Goal: Information Seeking & Learning: Learn about a topic

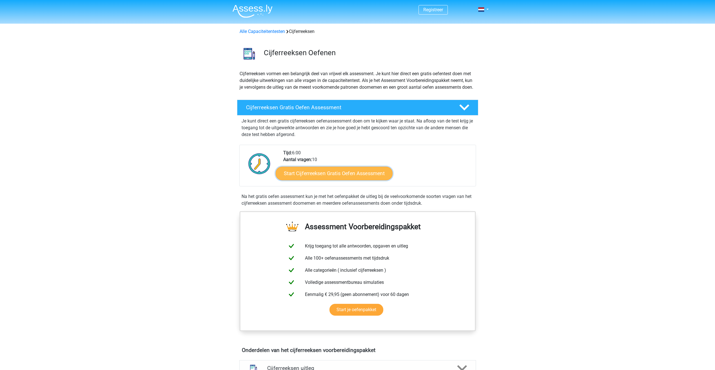
click at [356, 177] on link "Start Cijferreeksen Gratis Oefen Assessment" at bounding box center [334, 173] width 117 height 14
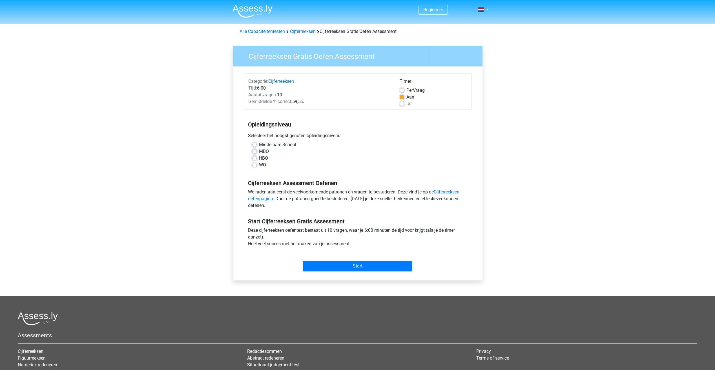
click at [259, 166] on label "WO" at bounding box center [262, 165] width 7 height 7
click at [257, 166] on input "WO" at bounding box center [254, 165] width 5 height 6
radio input "true"
click at [328, 270] on input "Start" at bounding box center [358, 266] width 110 height 11
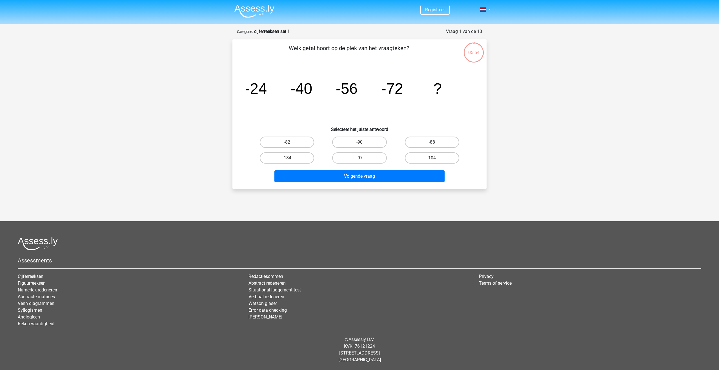
click at [415, 142] on label "-88" at bounding box center [432, 142] width 54 height 11
click at [432, 142] on input "-88" at bounding box center [434, 144] width 4 height 4
radio input "true"
click at [399, 179] on button "Volgende vraag" at bounding box center [359, 176] width 170 height 12
click at [358, 160] on label "-30" at bounding box center [359, 157] width 54 height 11
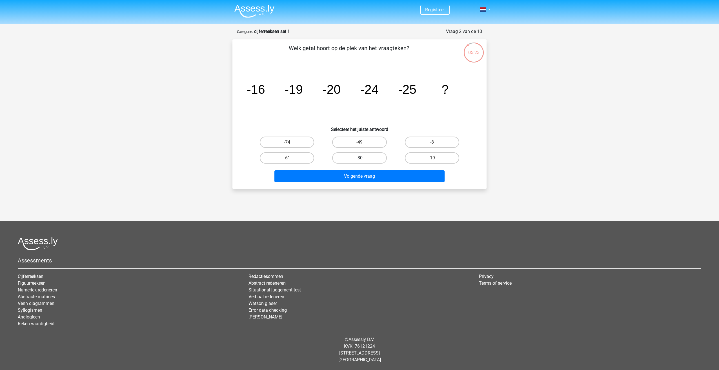
click at [359, 160] on input "-30" at bounding box center [361, 160] width 4 height 4
radio input "true"
click at [358, 178] on button "Volgende vraag" at bounding box center [359, 176] width 170 height 12
click at [412, 157] on label "-82" at bounding box center [432, 157] width 54 height 11
click at [432, 158] on input "-82" at bounding box center [434, 160] width 4 height 4
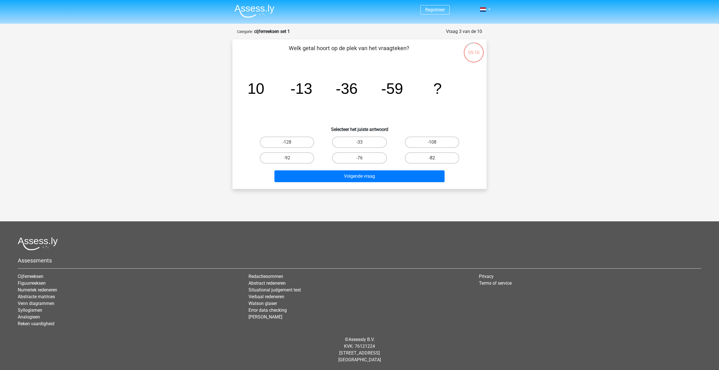
radio input "true"
click at [403, 173] on button "Volgende vraag" at bounding box center [359, 176] width 170 height 12
click at [302, 143] on label "28" at bounding box center [287, 142] width 54 height 11
click at [291, 143] on input "28" at bounding box center [289, 144] width 4 height 4
radio input "true"
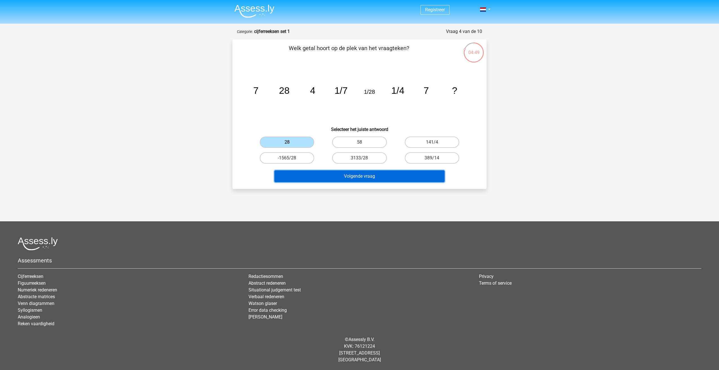
click at [321, 174] on button "Volgende vraag" at bounding box center [359, 176] width 170 height 12
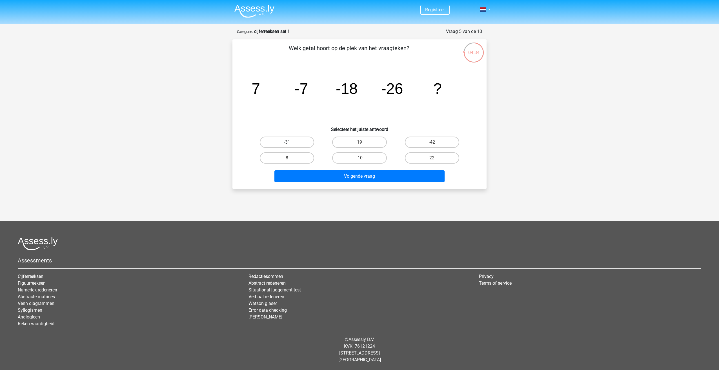
click at [306, 144] on label "-31" at bounding box center [287, 142] width 54 height 11
click at [291, 144] on input "-31" at bounding box center [289, 144] width 4 height 4
radio input "true"
click at [324, 172] on button "Volgende vraag" at bounding box center [359, 176] width 170 height 12
click at [288, 143] on input "-513/625" at bounding box center [289, 144] width 4 height 4
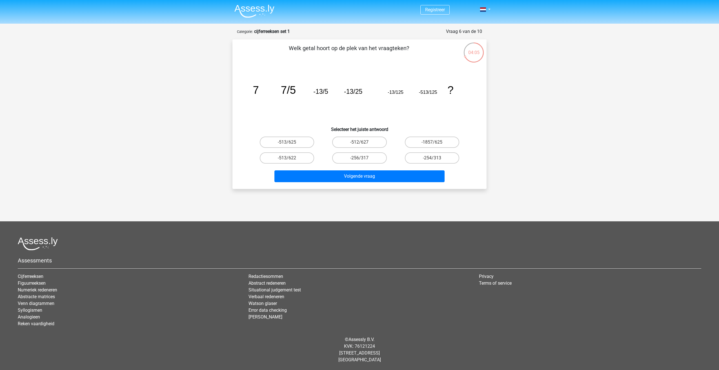
radio input "true"
click at [323, 178] on button "Volgende vraag" at bounding box center [359, 176] width 170 height 12
click at [421, 145] on label "-11/8" at bounding box center [432, 142] width 54 height 11
click at [432, 145] on input "-11/8" at bounding box center [434, 144] width 4 height 4
radio input "true"
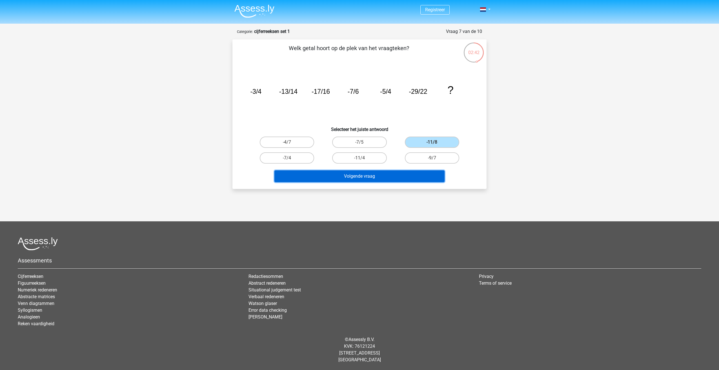
click at [408, 171] on button "Volgende vraag" at bounding box center [359, 176] width 170 height 12
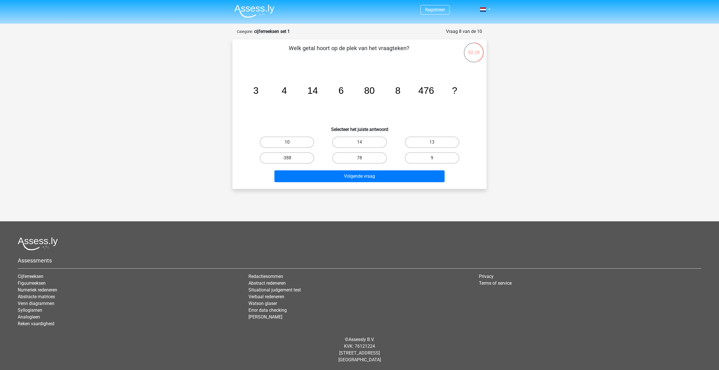
click at [301, 144] on label "10" at bounding box center [287, 142] width 54 height 11
click at [291, 144] on input "10" at bounding box center [289, 144] width 4 height 4
radio input "true"
click at [309, 175] on button "Volgende vraag" at bounding box center [359, 176] width 170 height 12
click at [417, 138] on label "-948" at bounding box center [432, 142] width 54 height 11
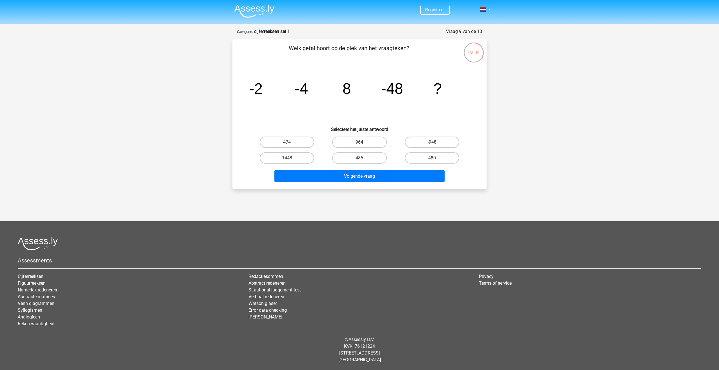
click at [432, 142] on input "-948" at bounding box center [434, 144] width 4 height 4
radio input "true"
click at [399, 174] on button "Volgende vraag" at bounding box center [359, 176] width 170 height 12
click at [421, 138] on label "-14" at bounding box center [432, 142] width 54 height 11
click at [432, 142] on input "-14" at bounding box center [434, 144] width 4 height 4
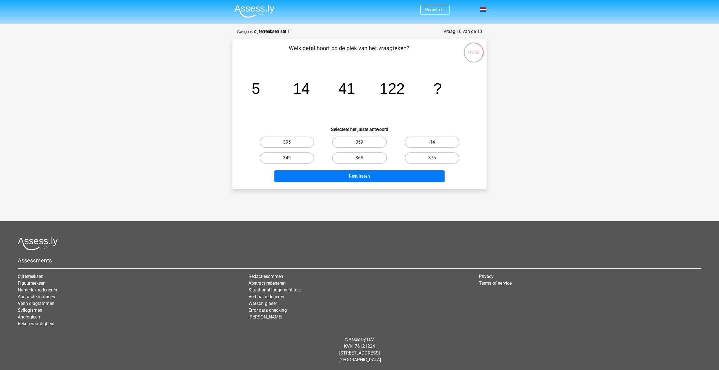
radio input "true"
click at [372, 181] on button "Resultaten" at bounding box center [359, 176] width 170 height 12
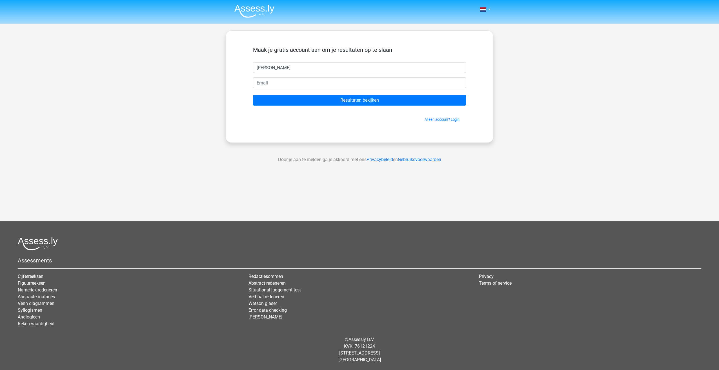
type input "rick"
type input "rick.willemse@eneco.com"
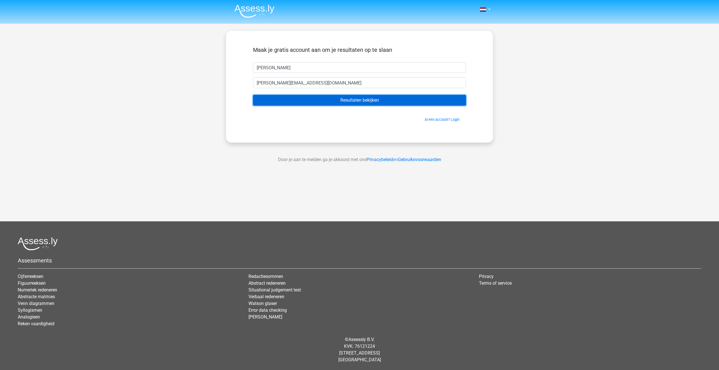
click at [333, 102] on input "Resultaten bekijken" at bounding box center [359, 100] width 213 height 11
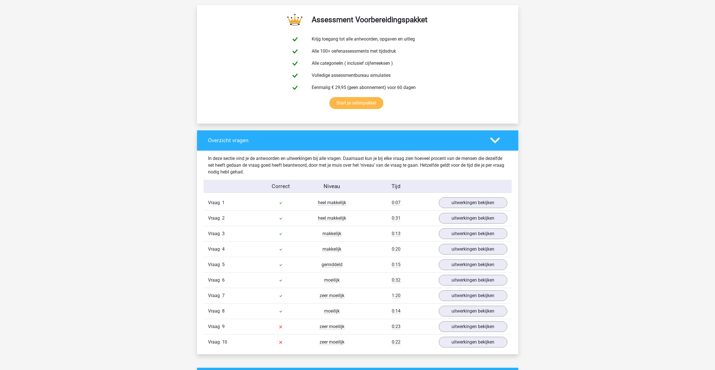
scroll to position [338, 0]
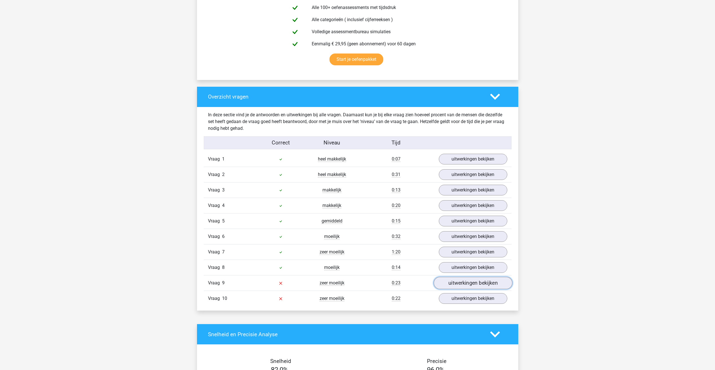
click at [448, 287] on link "uitwerkingen bekijken" at bounding box center [472, 283] width 79 height 12
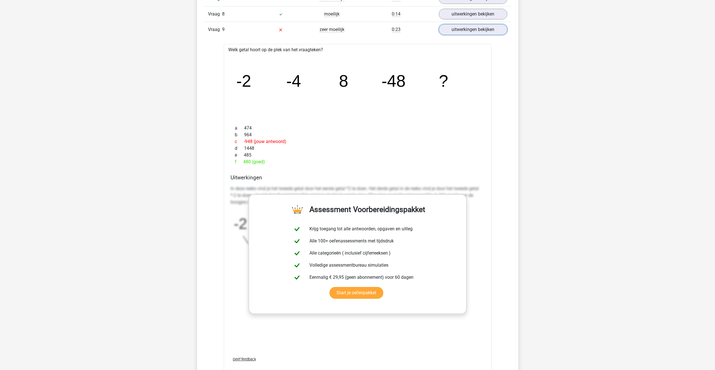
scroll to position [423, 0]
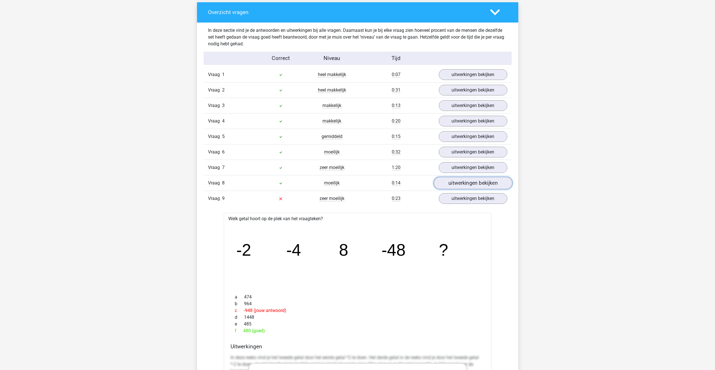
click at [458, 181] on link "uitwerkingen bekijken" at bounding box center [472, 183] width 79 height 12
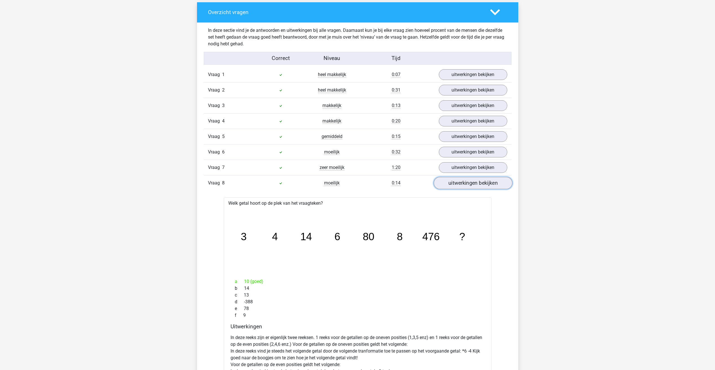
click at [457, 183] on link "uitwerkingen bekijken" at bounding box center [472, 183] width 79 height 12
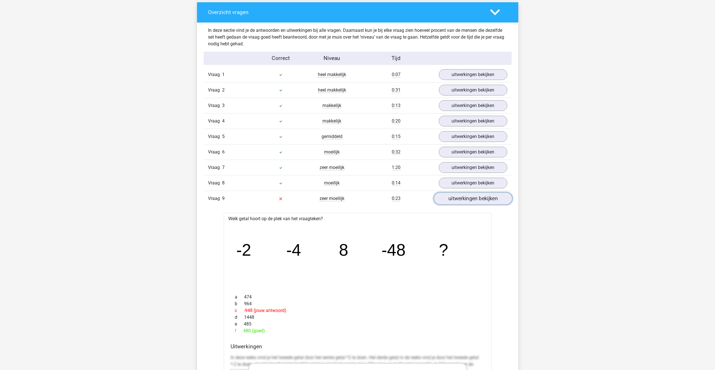
click at [461, 197] on link "uitwerkingen bekijken" at bounding box center [472, 199] width 79 height 12
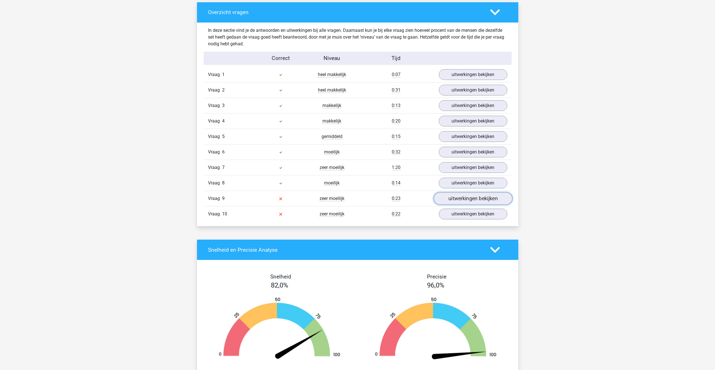
click at [461, 197] on link "uitwerkingen bekijken" at bounding box center [472, 199] width 79 height 12
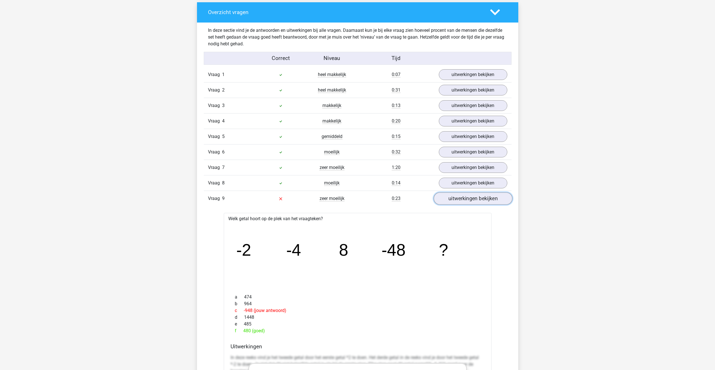
click at [461, 197] on link "uitwerkingen bekijken" at bounding box center [472, 199] width 79 height 12
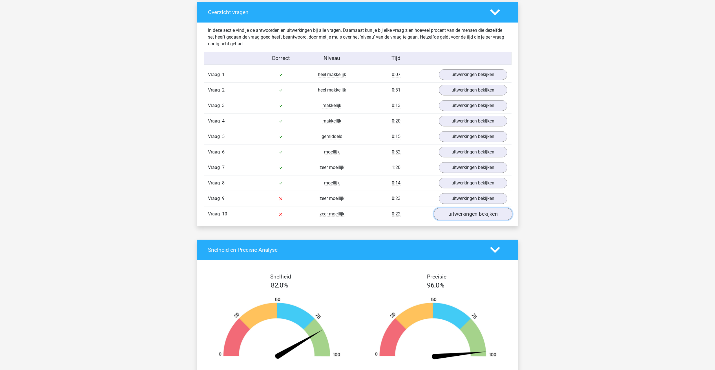
click at [461, 210] on link "uitwerkingen bekijken" at bounding box center [472, 214] width 79 height 12
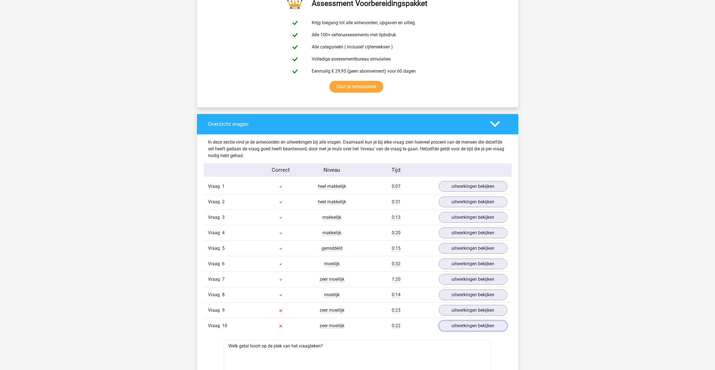
scroll to position [394, 0]
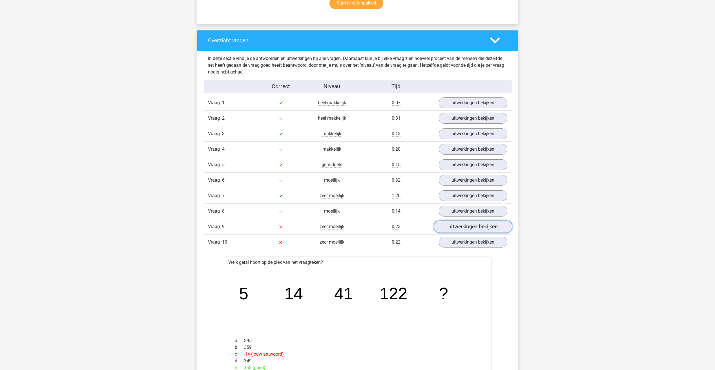
click at [447, 228] on link "uitwerkingen bekijken" at bounding box center [472, 227] width 79 height 12
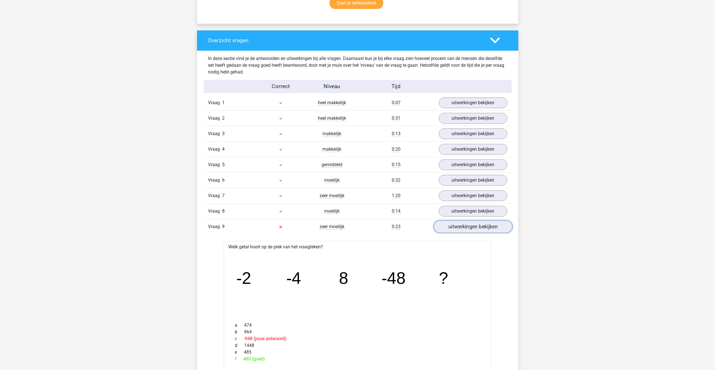
click at [450, 230] on link "uitwerkingen bekijken" at bounding box center [472, 227] width 79 height 12
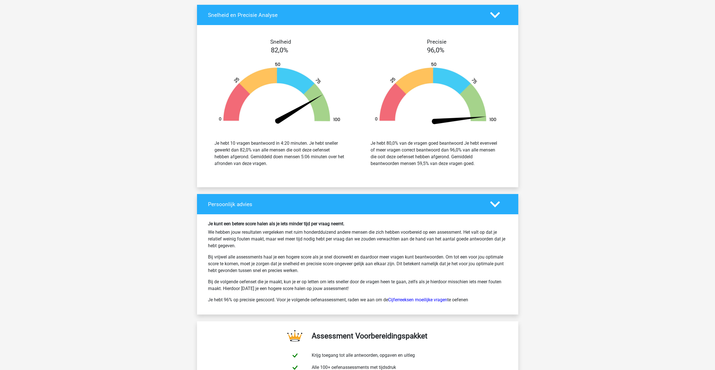
scroll to position [752, 0]
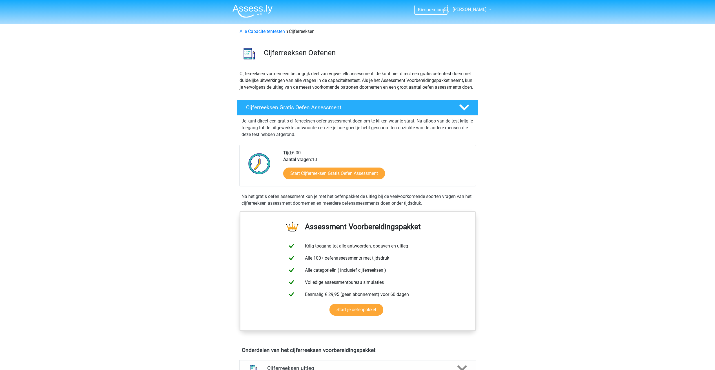
click at [348, 179] on link "Start Cijferreeksen Gratis Oefen Assessment" at bounding box center [334, 173] width 117 height 14
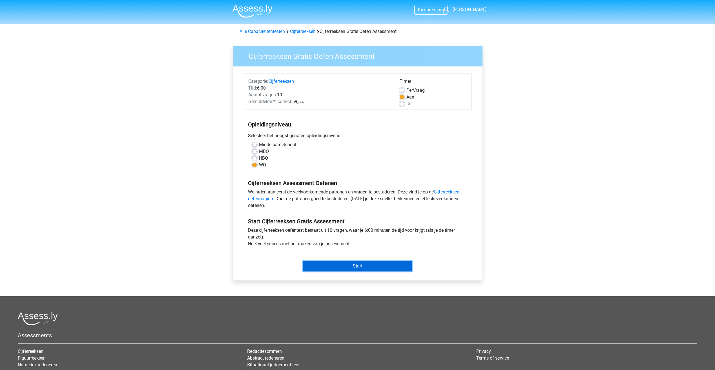
click at [321, 263] on input "Start" at bounding box center [358, 266] width 110 height 11
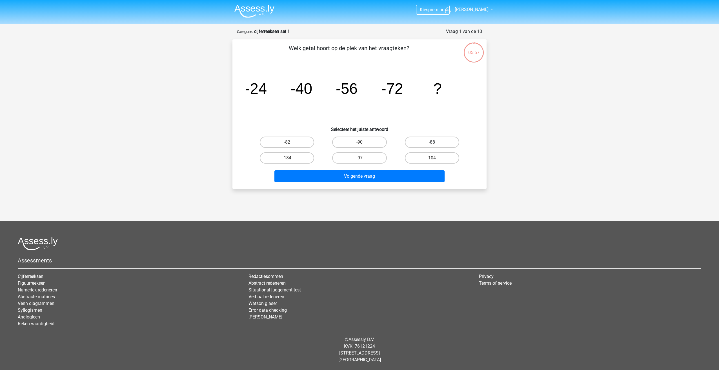
click at [410, 144] on label "-88" at bounding box center [432, 142] width 54 height 11
click at [432, 144] on input "-88" at bounding box center [434, 144] width 4 height 4
radio input "true"
click at [402, 177] on button "Volgende vraag" at bounding box center [359, 176] width 170 height 12
click at [370, 157] on label "-30" at bounding box center [359, 157] width 54 height 11
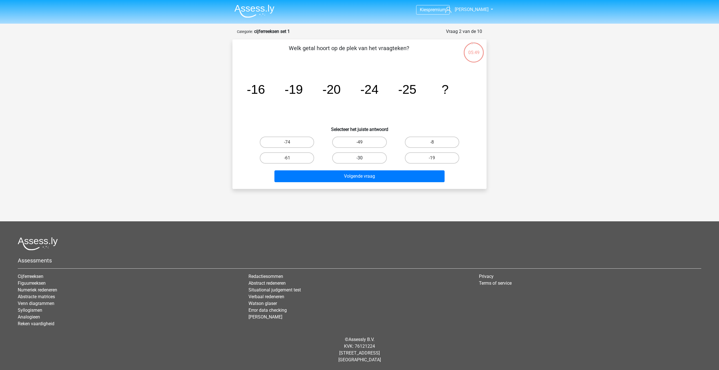
click at [363, 158] on input "-30" at bounding box center [361, 160] width 4 height 4
radio input "true"
click at [368, 180] on button "Volgende vraag" at bounding box center [359, 176] width 170 height 12
click at [419, 160] on label "-82" at bounding box center [432, 157] width 54 height 11
click at [432, 160] on input "-82" at bounding box center [434, 160] width 4 height 4
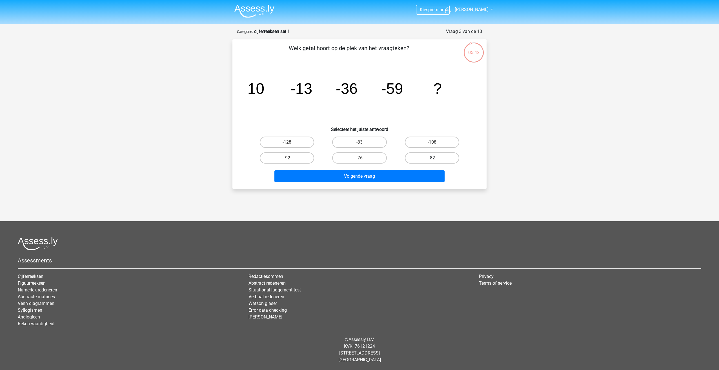
radio input "true"
click at [415, 173] on button "Volgende vraag" at bounding box center [359, 176] width 170 height 12
click at [298, 145] on label "28" at bounding box center [287, 142] width 54 height 11
click at [291, 145] on input "28" at bounding box center [289, 144] width 4 height 4
radio input "true"
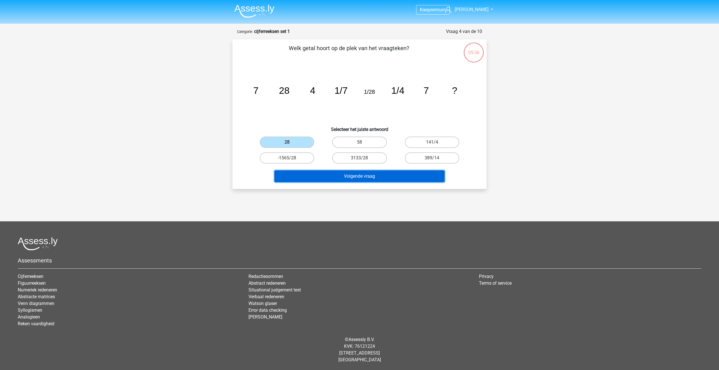
click at [314, 177] on button "Volgende vraag" at bounding box center [359, 176] width 170 height 12
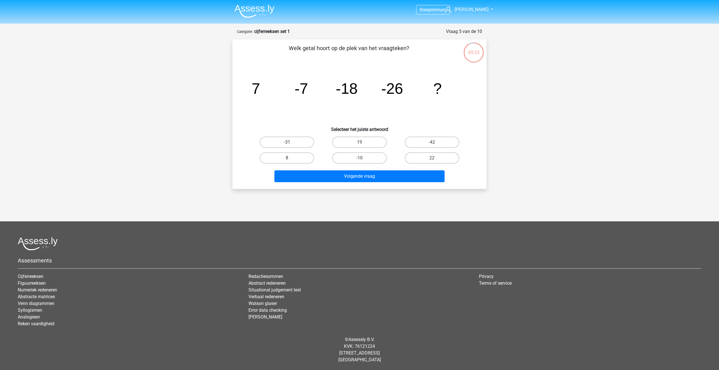
click at [303, 146] on label "-31" at bounding box center [287, 142] width 54 height 11
click at [291, 146] on input "-31" at bounding box center [289, 144] width 4 height 4
radio input "true"
click at [348, 174] on button "Volgende vraag" at bounding box center [359, 176] width 170 height 12
click at [308, 144] on label "-513/625" at bounding box center [287, 142] width 54 height 11
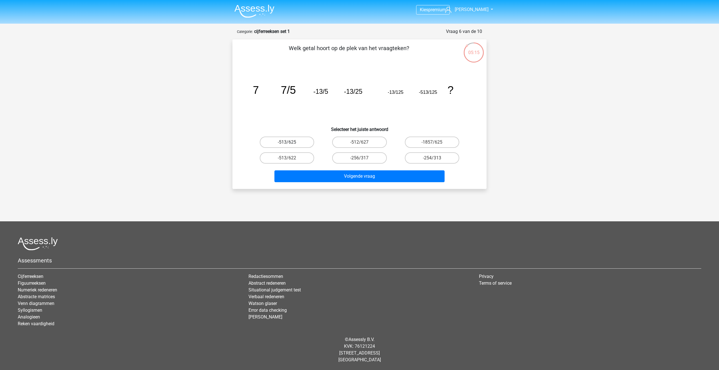
click at [291, 144] on input "-513/625" at bounding box center [289, 144] width 4 height 4
radio input "true"
click at [330, 174] on button "Volgende vraag" at bounding box center [359, 176] width 170 height 12
click at [415, 145] on label "-11/8" at bounding box center [432, 142] width 54 height 11
click at [432, 145] on input "-11/8" at bounding box center [434, 144] width 4 height 4
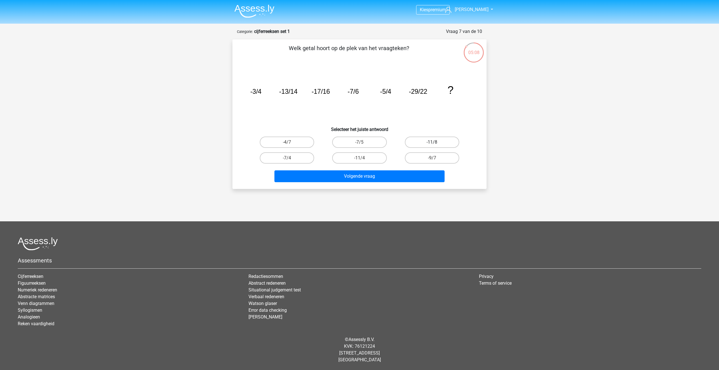
radio input "true"
click at [401, 171] on button "Volgende vraag" at bounding box center [359, 176] width 170 height 12
click at [304, 144] on label "10" at bounding box center [287, 142] width 54 height 11
click at [291, 144] on input "10" at bounding box center [289, 144] width 4 height 4
radio input "true"
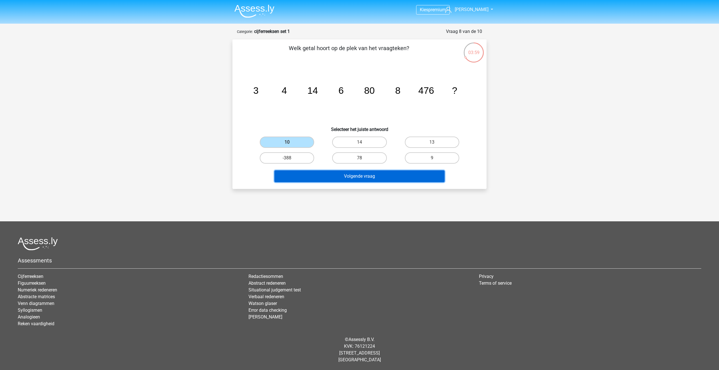
click at [316, 172] on button "Volgende vraag" at bounding box center [359, 176] width 170 height 12
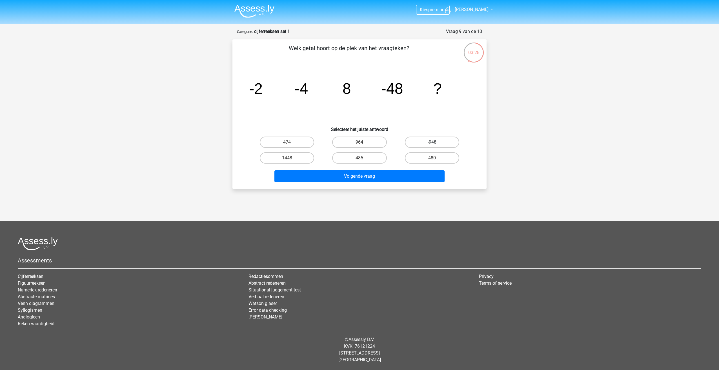
click at [422, 142] on label "-948" at bounding box center [432, 142] width 54 height 11
click at [432, 142] on input "-948" at bounding box center [434, 144] width 4 height 4
radio input "true"
click at [407, 172] on button "Volgende vraag" at bounding box center [359, 176] width 170 height 12
drag, startPoint x: 374, startPoint y: 158, endPoint x: 374, endPoint y: 167, distance: 8.5
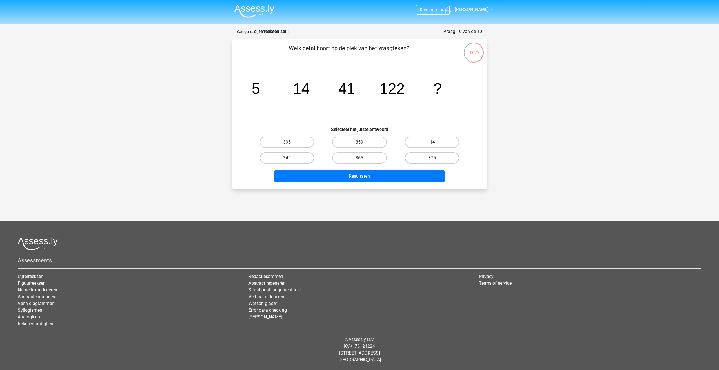
click at [374, 158] on label "365" at bounding box center [359, 157] width 54 height 11
click at [363, 158] on input "365" at bounding box center [361, 160] width 4 height 4
radio input "true"
click at [375, 171] on button "Resultaten" at bounding box center [359, 176] width 170 height 12
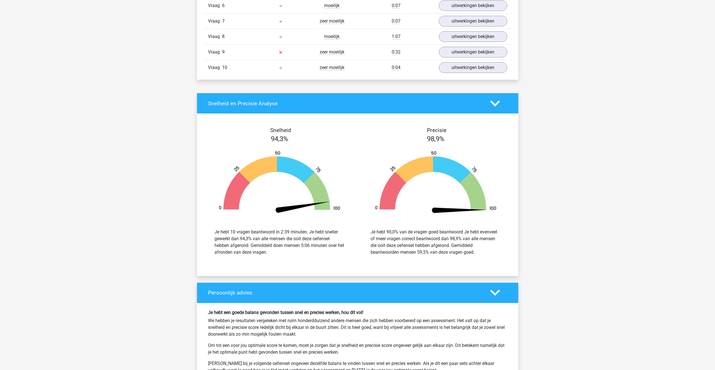
scroll to position [563, 0]
